Goal: Task Accomplishment & Management: Manage account settings

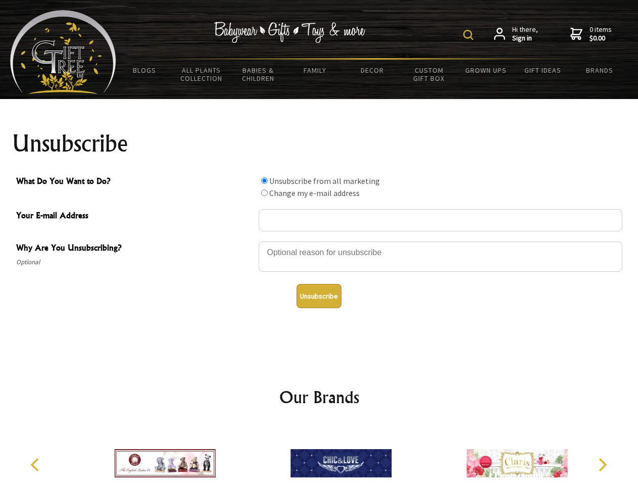
click at [470, 35] on img at bounding box center [468, 35] width 10 height 10
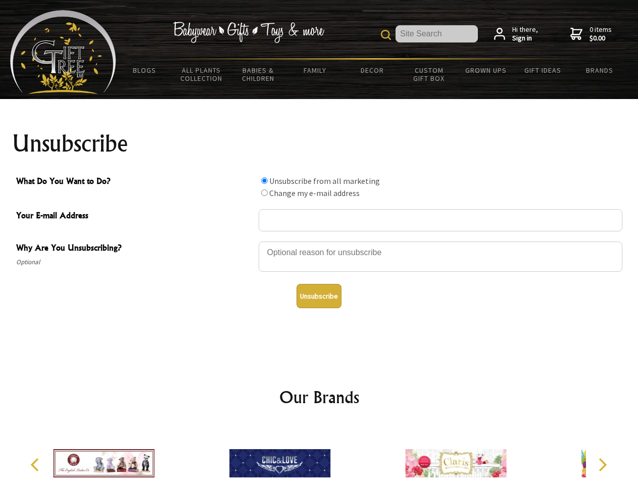
click at [319, 241] on div at bounding box center [441, 258] width 364 height 35
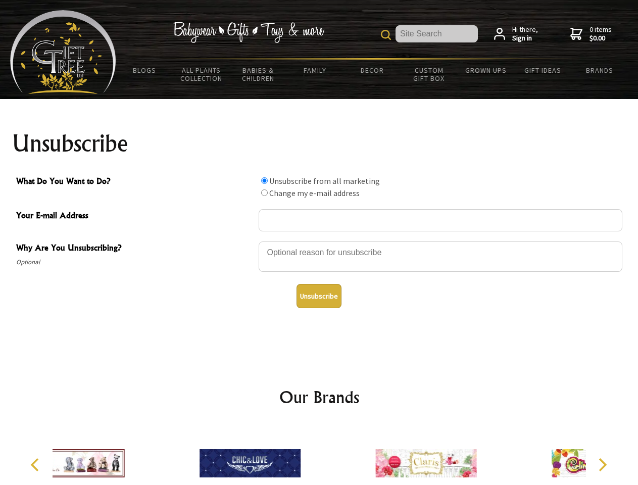
click at [264, 180] on input "What Do You Want to Do?" at bounding box center [264, 180] width 7 height 7
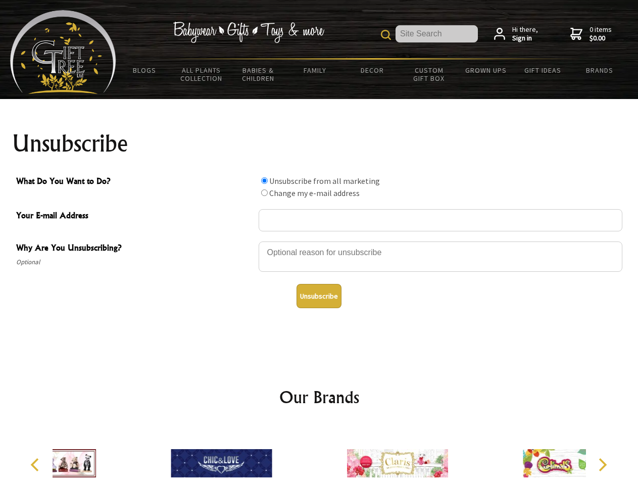
click at [264, 193] on input "What Do You Want to Do?" at bounding box center [264, 193] width 7 height 7
radio input "true"
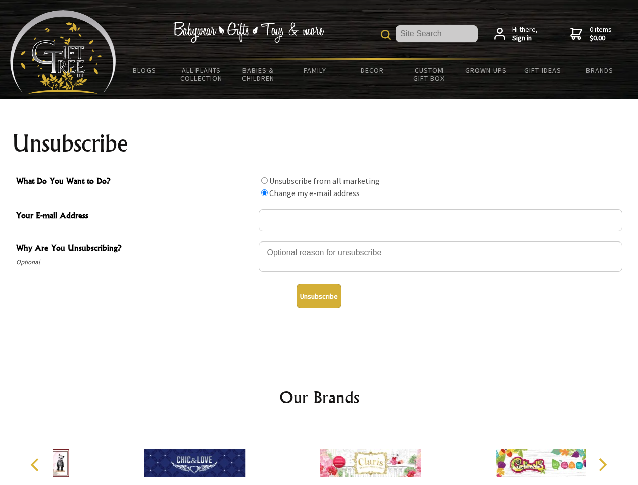
click at [319, 296] on button "Unsubscribe" at bounding box center [319, 296] width 45 height 24
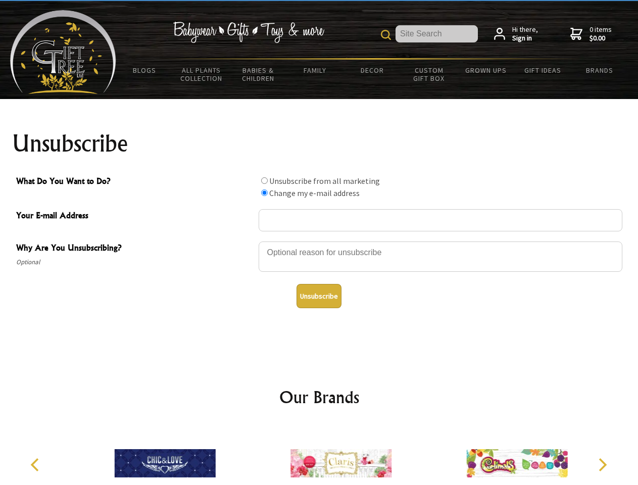
click at [36, 465] on icon "Previous" at bounding box center [35, 464] width 13 height 13
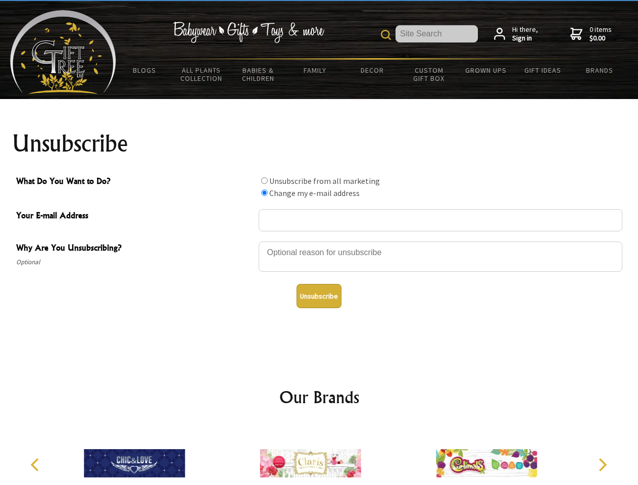
click at [602, 465] on icon "Next" at bounding box center [601, 464] width 13 height 13
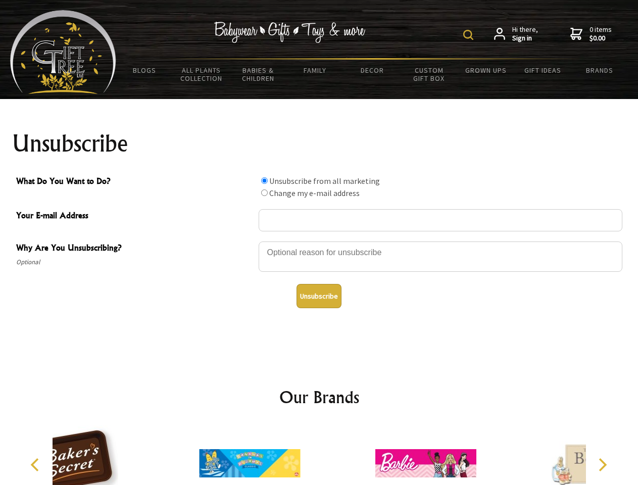
click at [470, 35] on img at bounding box center [468, 35] width 10 height 10
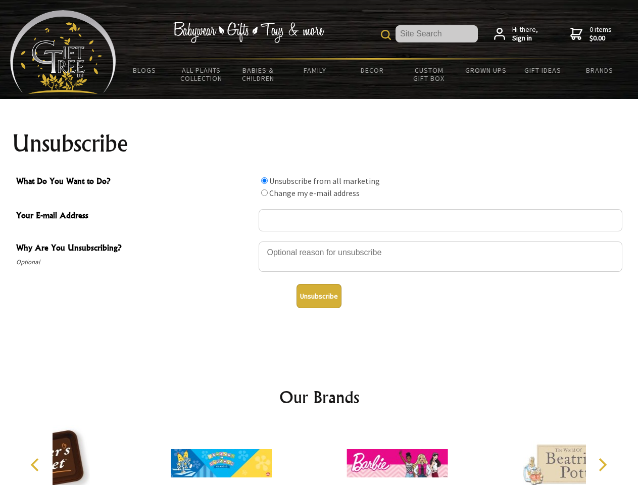
click at [319, 241] on div at bounding box center [441, 258] width 364 height 35
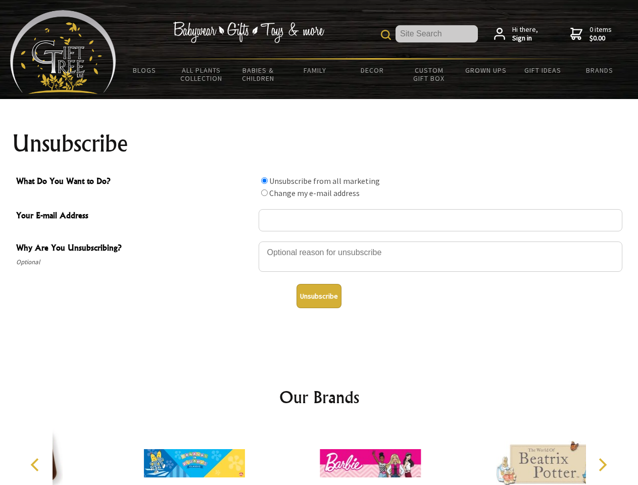
click at [264, 180] on input "What Do You Want to Do?" at bounding box center [264, 180] width 7 height 7
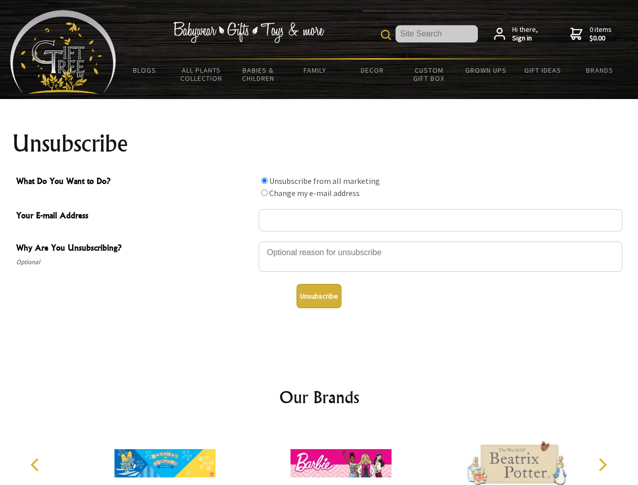
click at [264, 193] on input "What Do You Want to Do?" at bounding box center [264, 193] width 7 height 7
radio input "true"
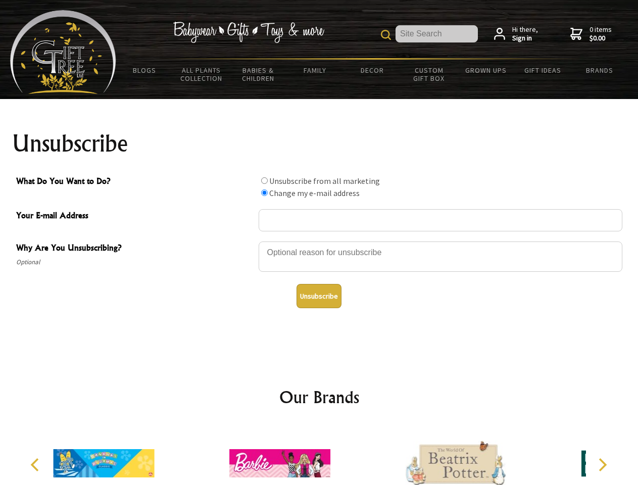
click at [319, 296] on button "Unsubscribe" at bounding box center [319, 296] width 45 height 24
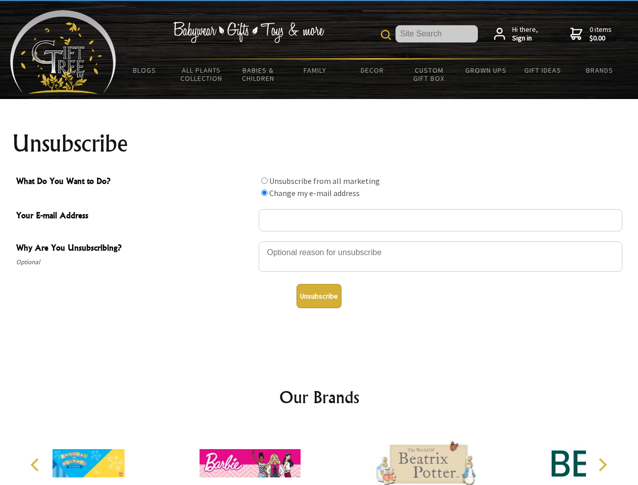
click at [319, 455] on div at bounding box center [250, 465] width 176 height 79
click at [36, 465] on icon "Previous" at bounding box center [35, 464] width 13 height 13
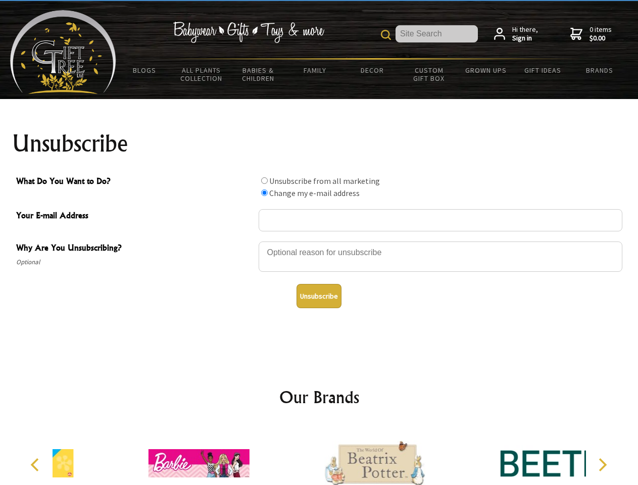
click at [602, 465] on icon "Next" at bounding box center [601, 464] width 13 height 13
